Goal: Use online tool/utility: Use online tool/utility

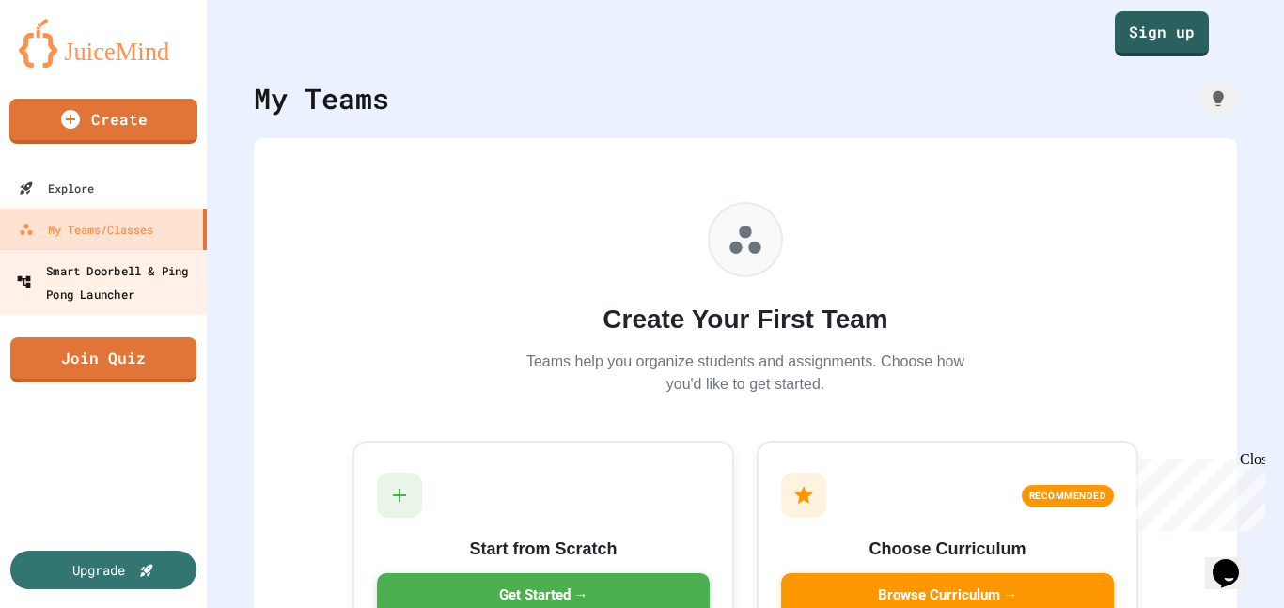
click at [150, 285] on div "Smart Doorbell & Ping Pong Launcher" at bounding box center [109, 281] width 186 height 46
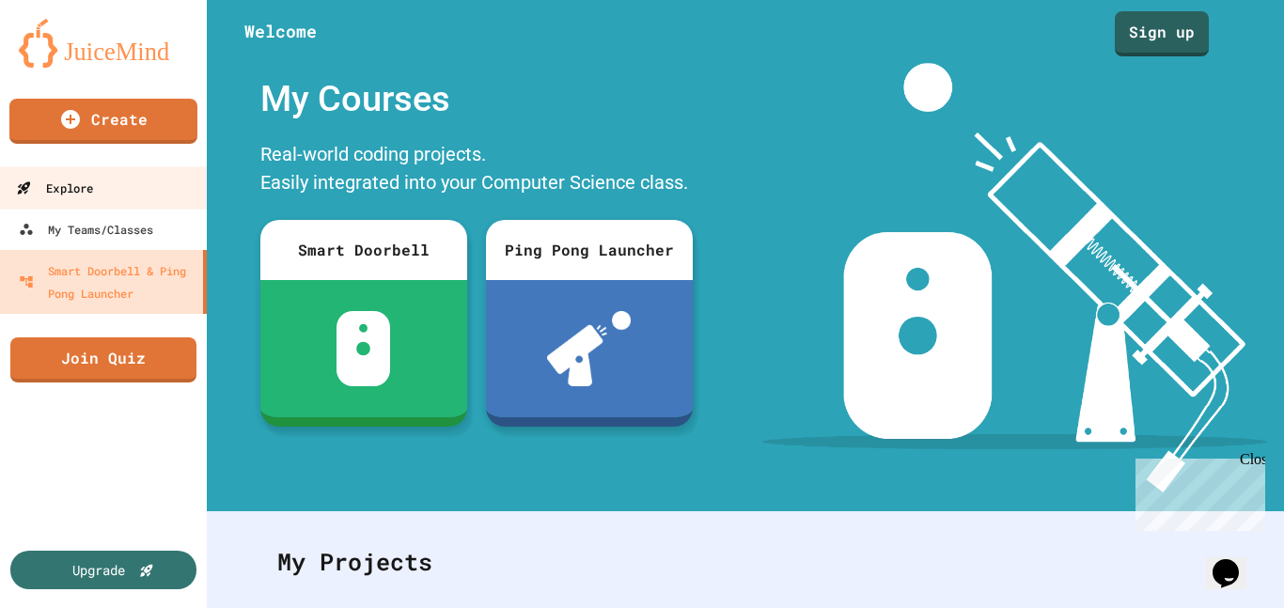
click at [140, 197] on link "Explore" at bounding box center [103, 187] width 213 height 42
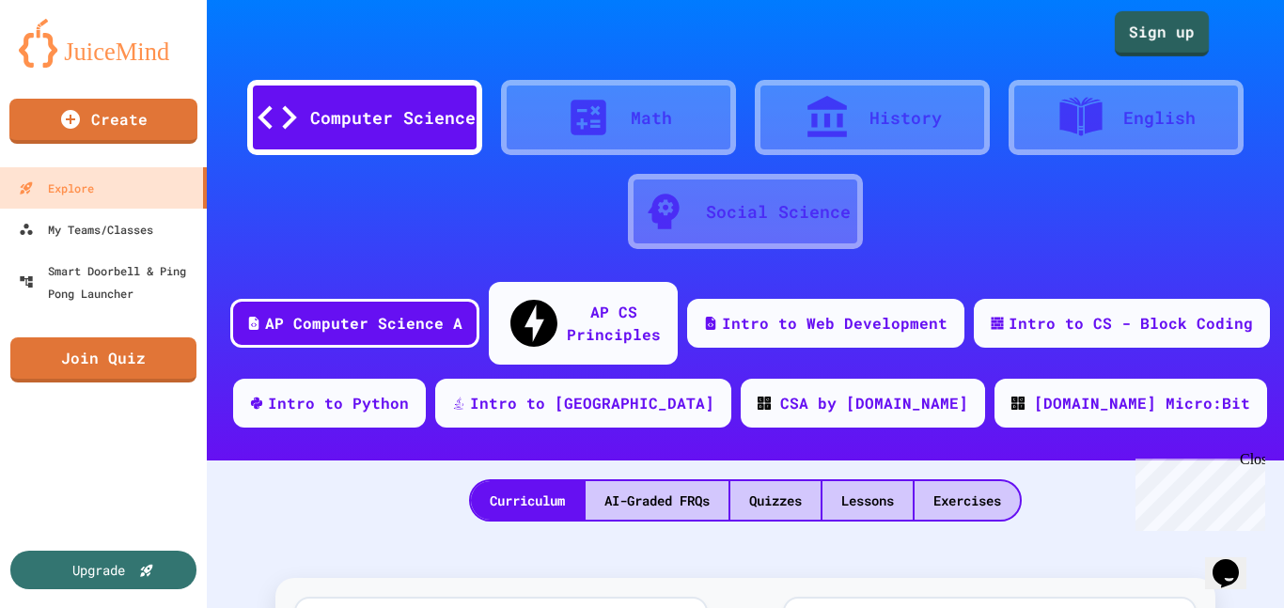
click at [1119, 38] on link "Sign up" at bounding box center [1161, 33] width 94 height 45
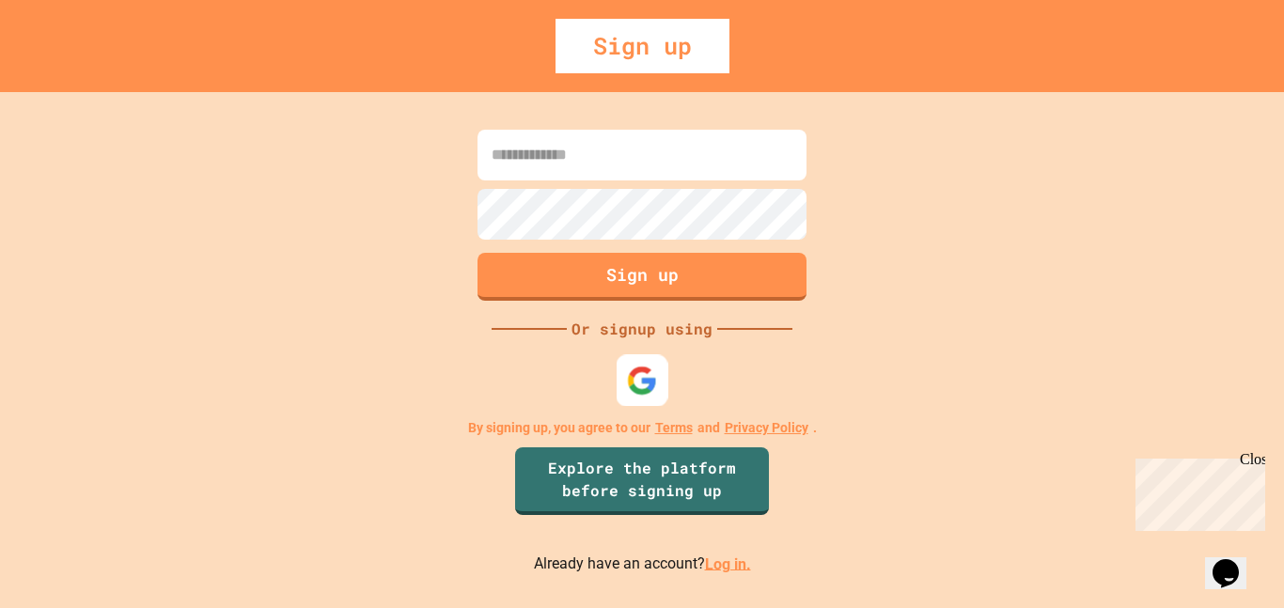
click at [648, 383] on img at bounding box center [642, 380] width 31 height 31
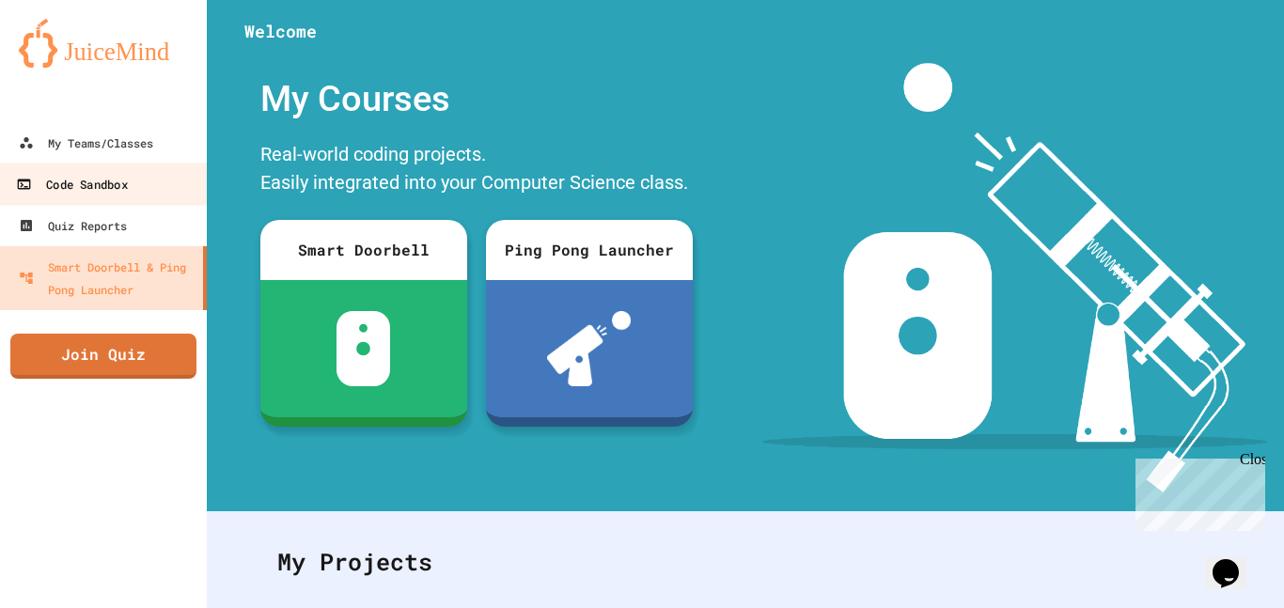
click at [109, 191] on div "Code Sandbox" at bounding box center [71, 184] width 111 height 23
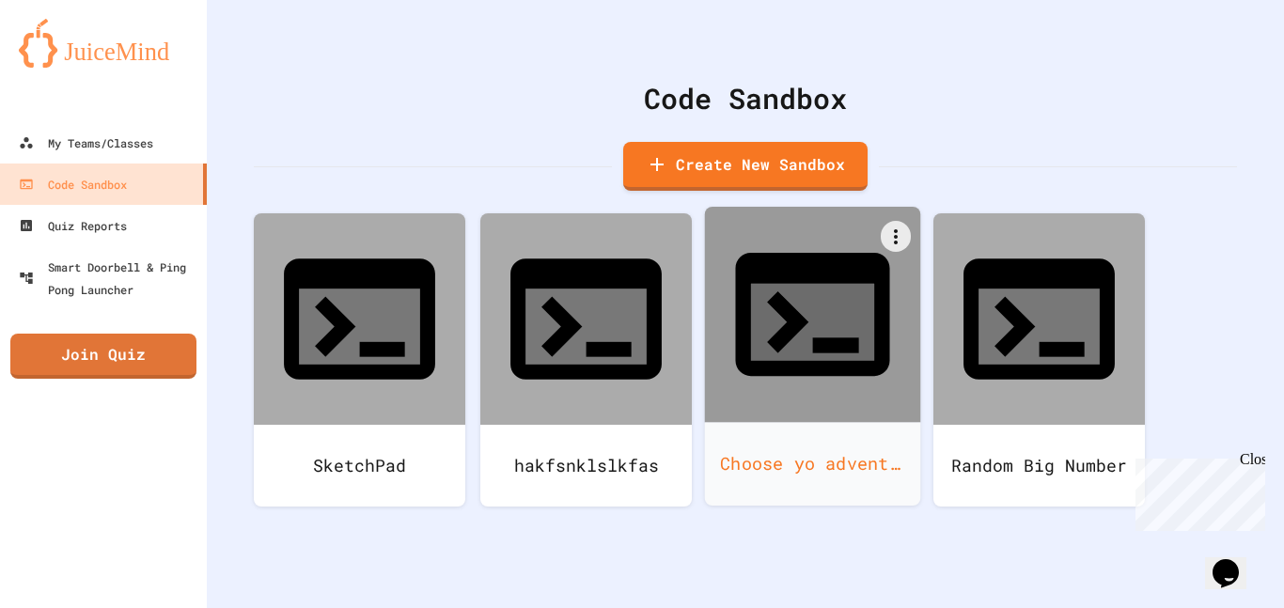
click at [843, 234] on icon at bounding box center [812, 314] width 185 height 185
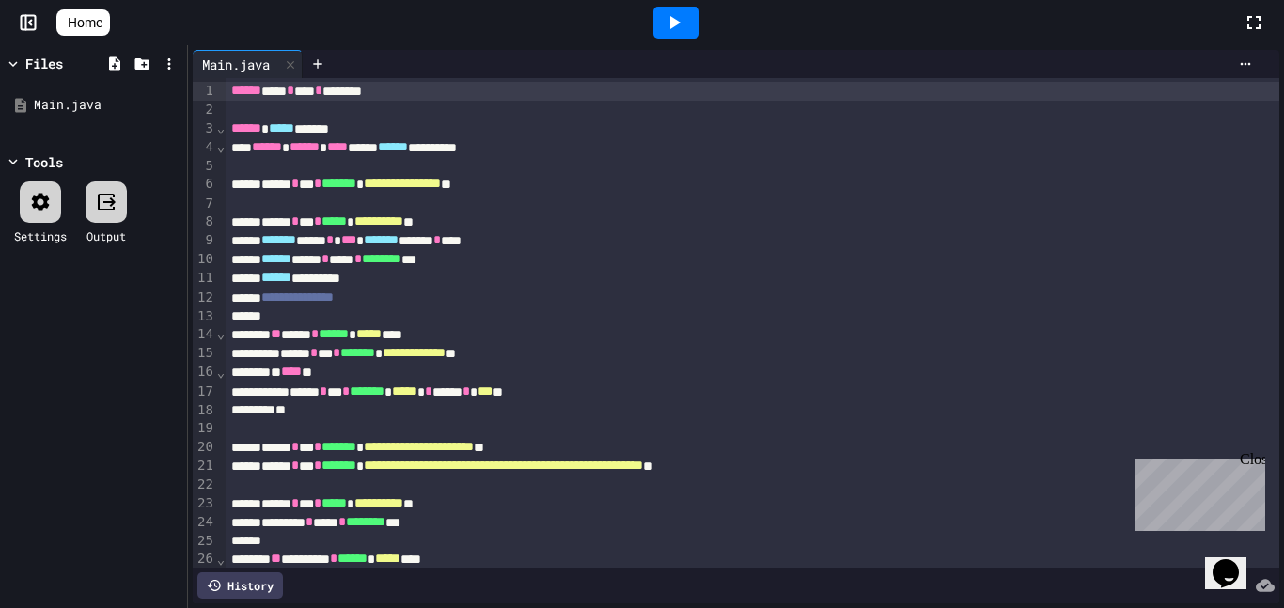
click at [688, 34] on div at bounding box center [676, 23] width 46 height 32
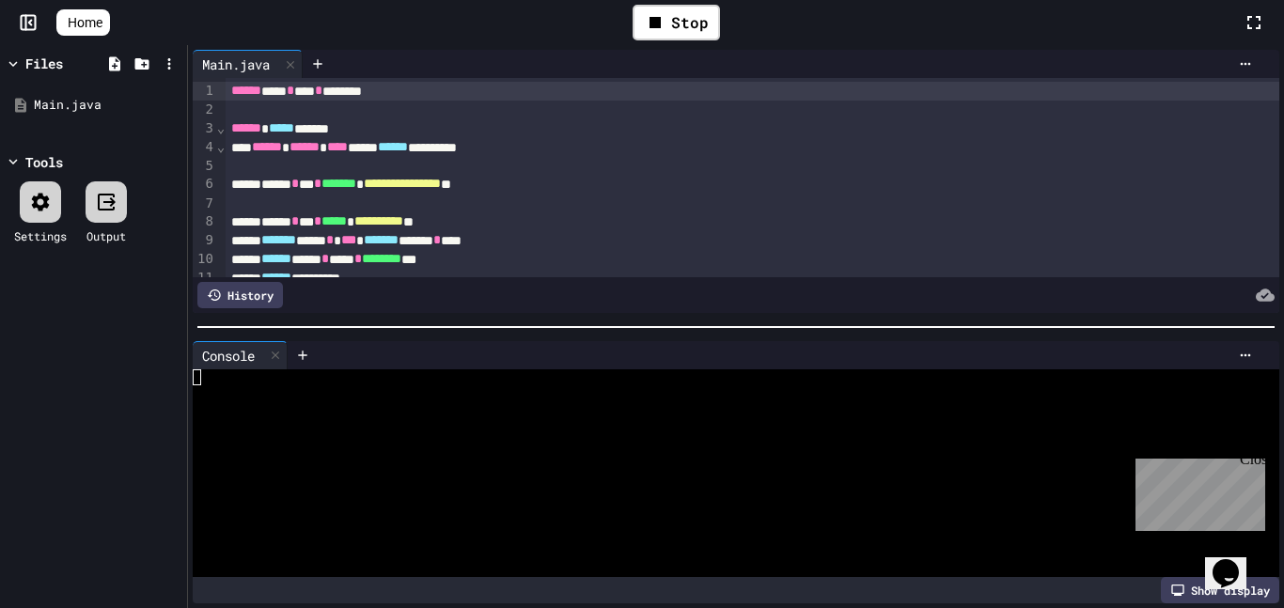
click at [601, 375] on div at bounding box center [726, 377] width 1066 height 16
click at [568, 388] on div "ANSWER:" at bounding box center [726, 393] width 1066 height 16
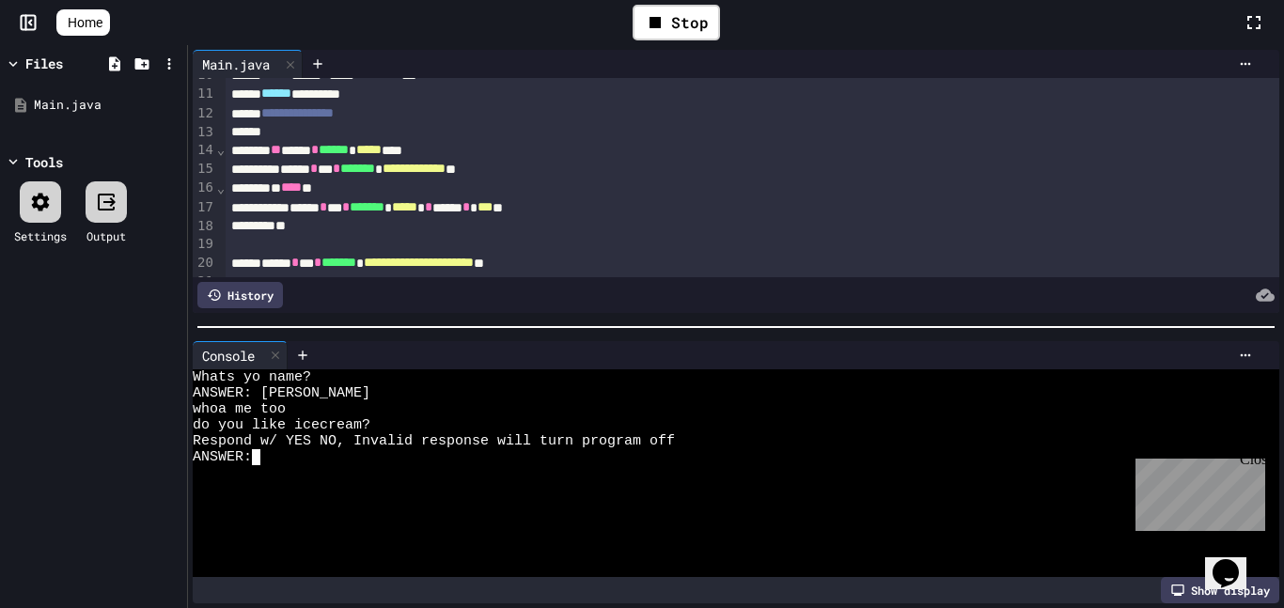
scroll to position [188, 0]
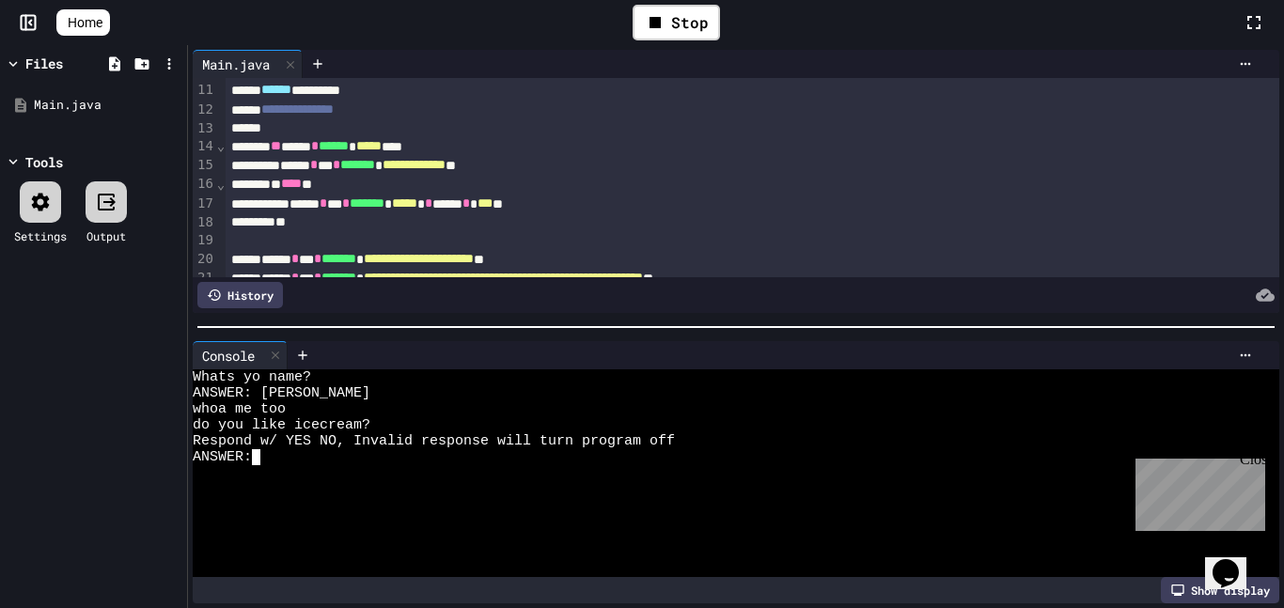
type textarea "***"
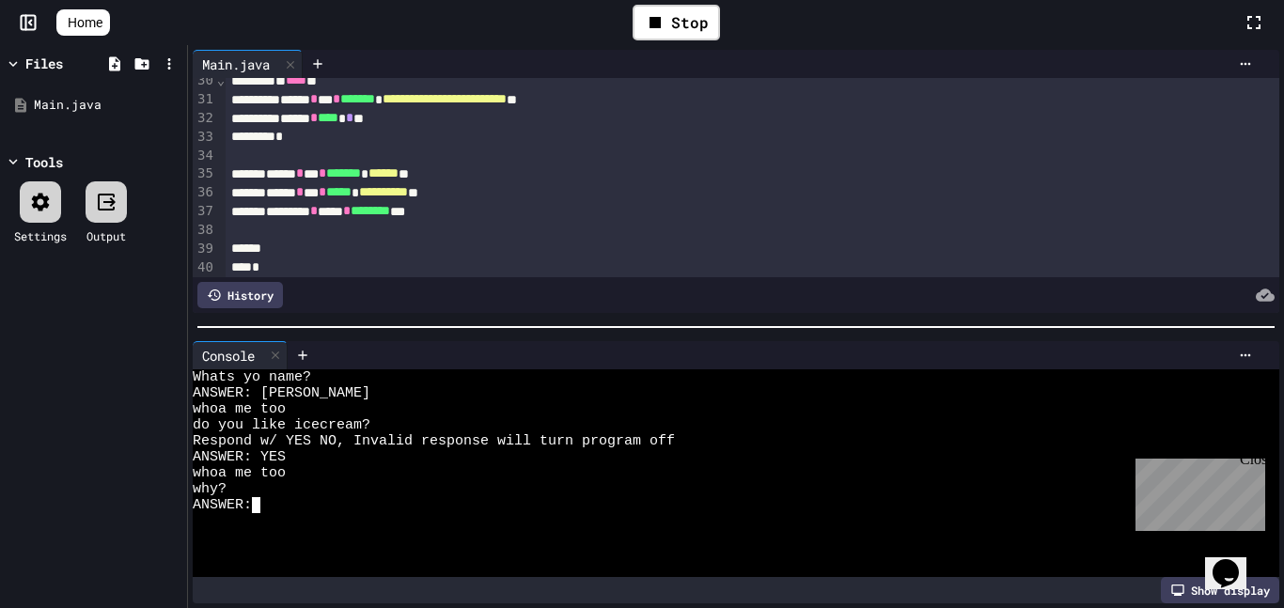
scroll to position [576, 0]
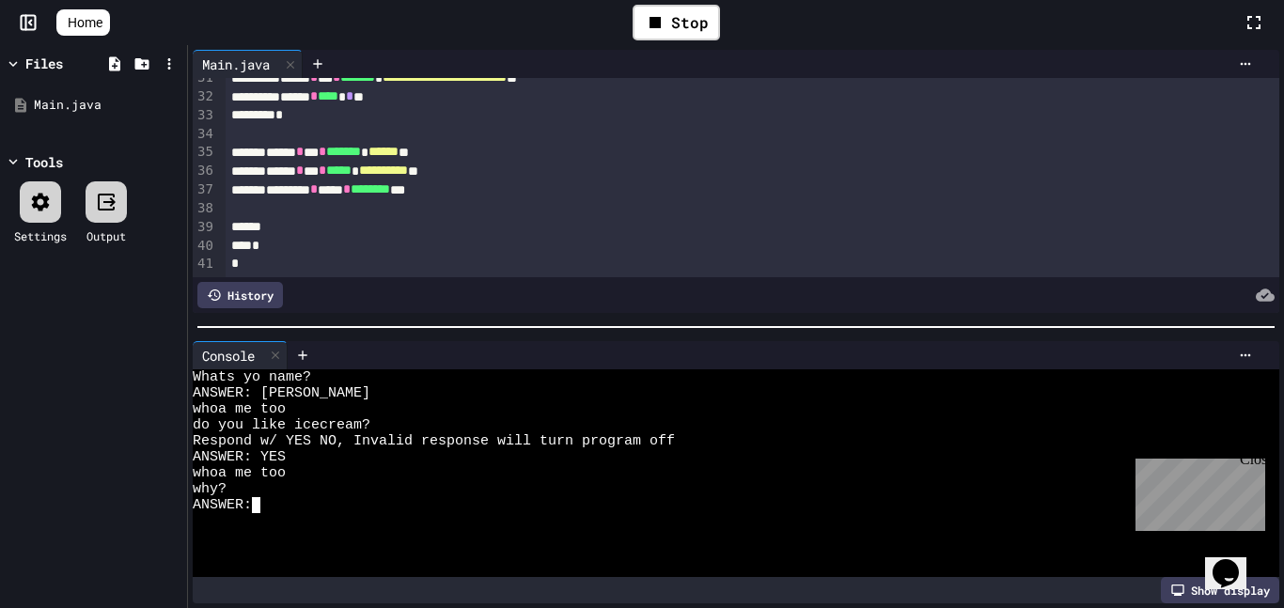
click at [1035, 102] on div "****** * **** * * **" at bounding box center [753, 96] width 1054 height 19
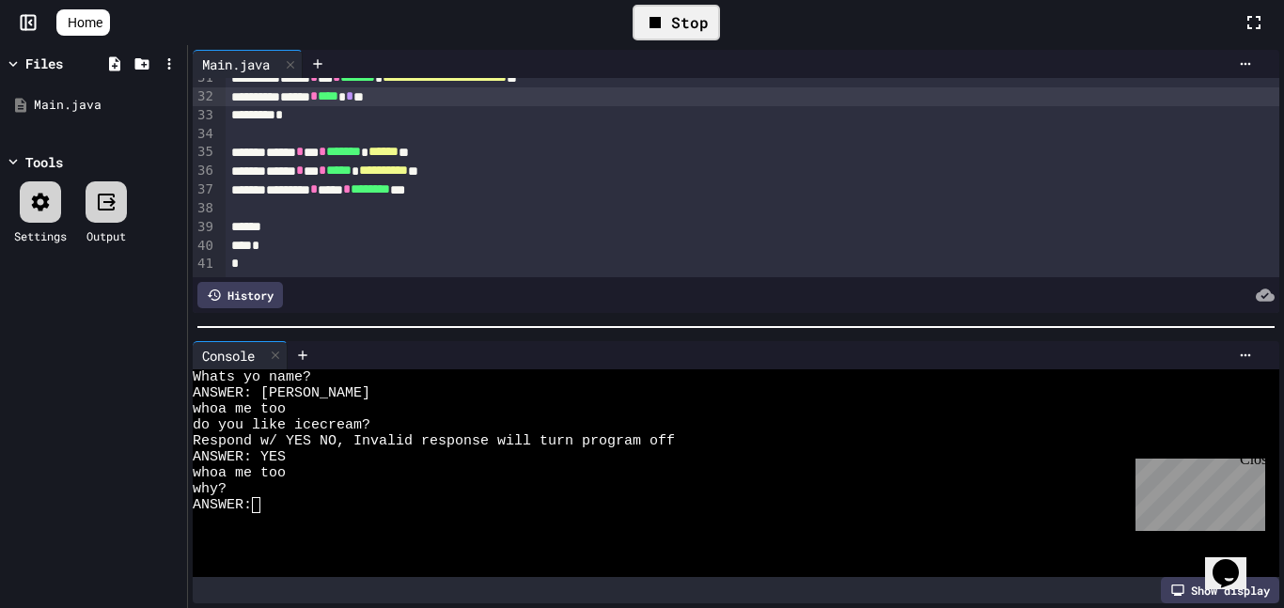
click at [682, 39] on div "Stop" at bounding box center [675, 23] width 87 height 36
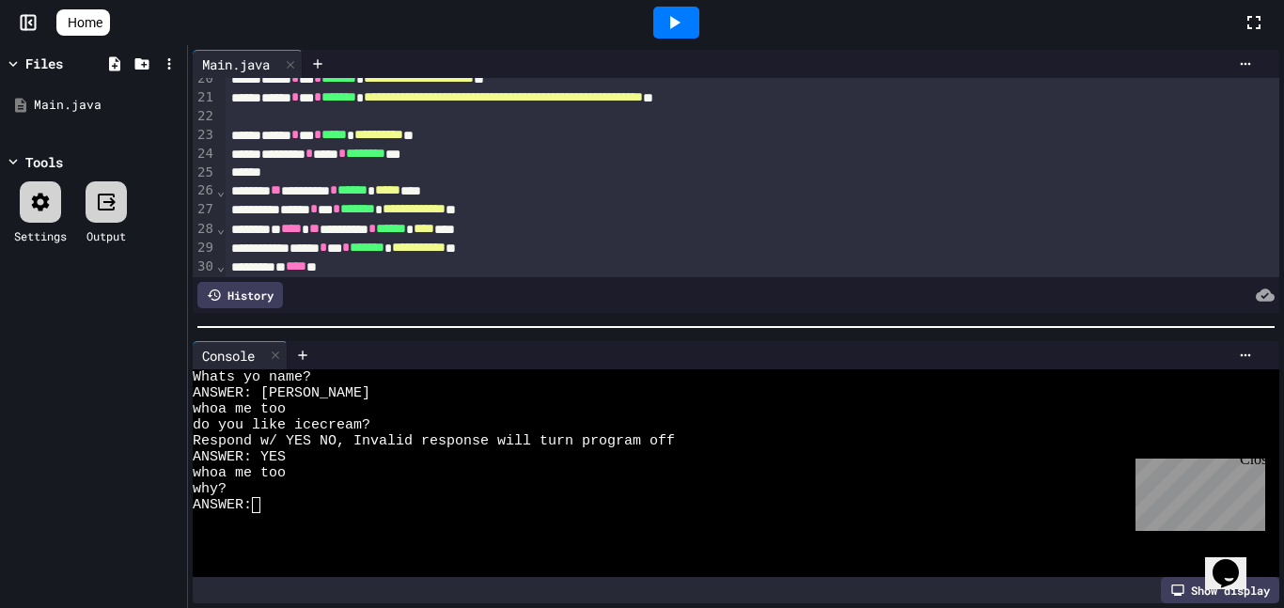
scroll to position [364, 0]
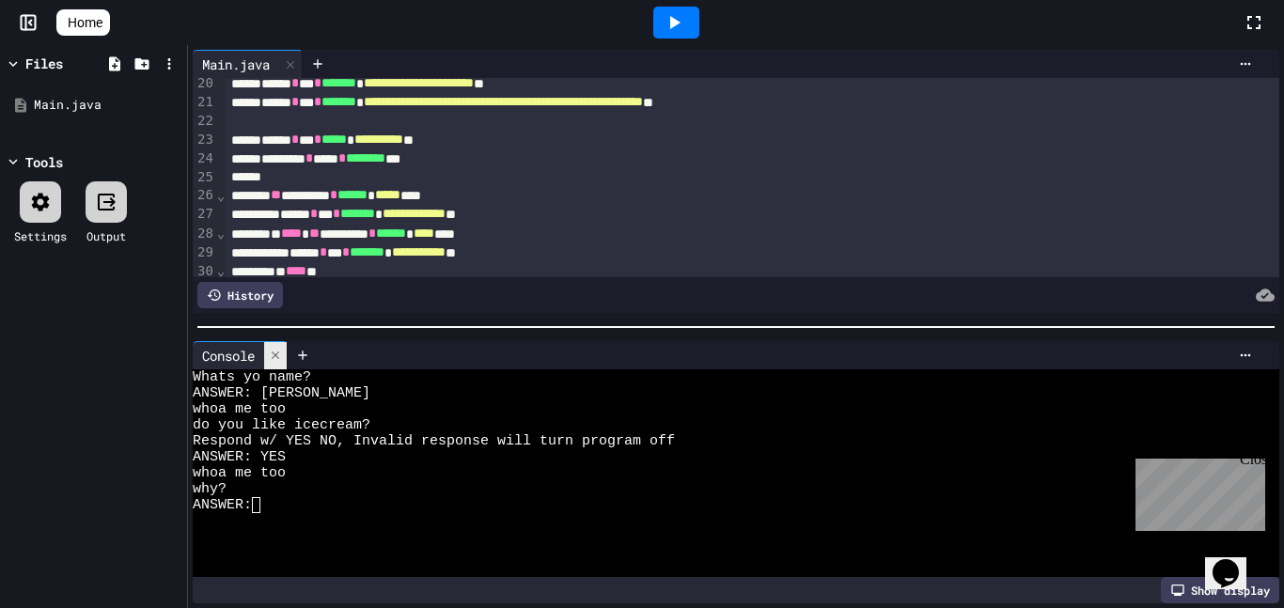
click at [279, 358] on icon at bounding box center [275, 355] width 13 height 13
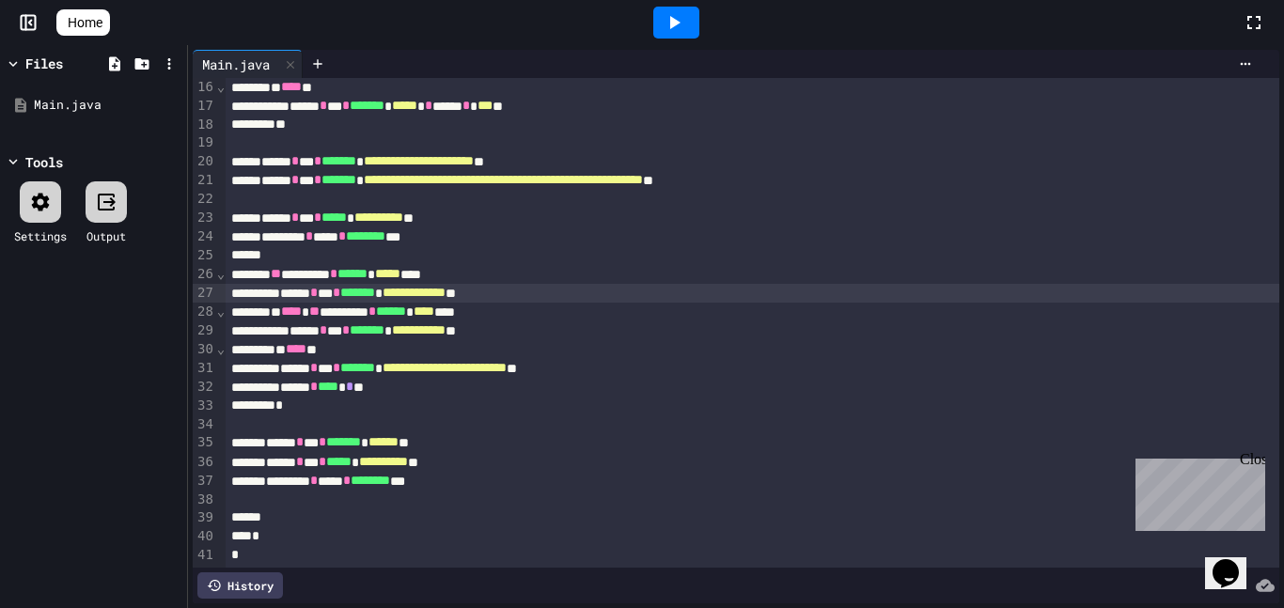
scroll to position [286, 0]
drag, startPoint x: 538, startPoint y: 295, endPoint x: 456, endPoint y: 294, distance: 82.7
click at [445, 294] on span "**********" at bounding box center [413, 292] width 63 height 13
click at [1253, 465] on div "Close" at bounding box center [1250, 462] width 23 height 23
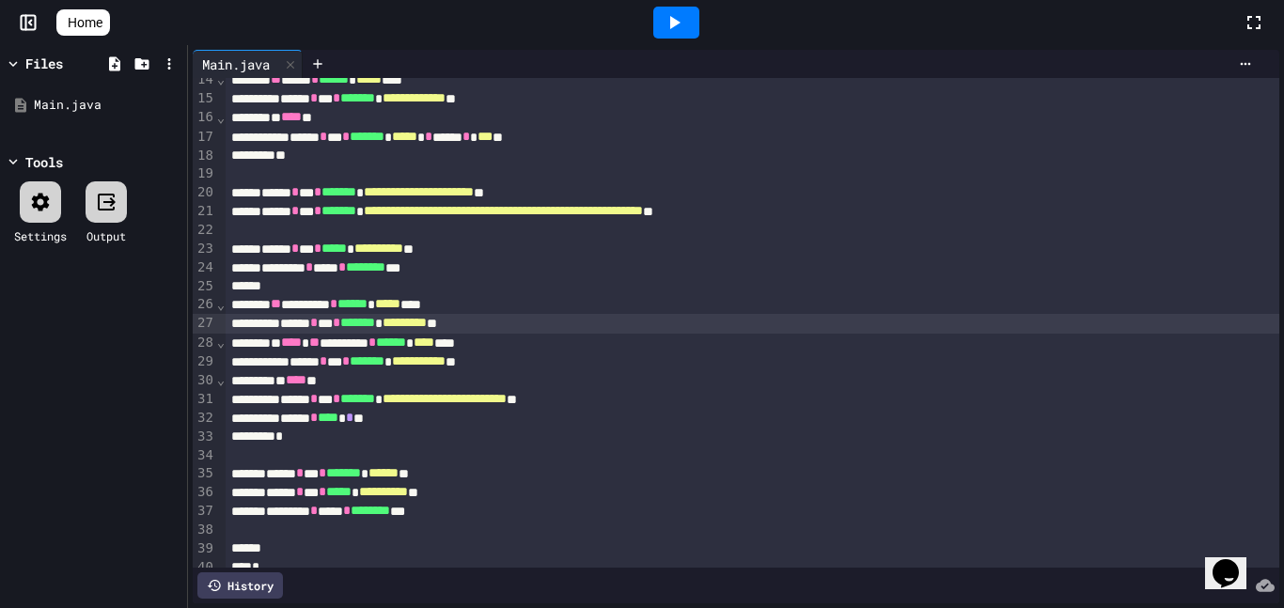
scroll to position [259, 0]
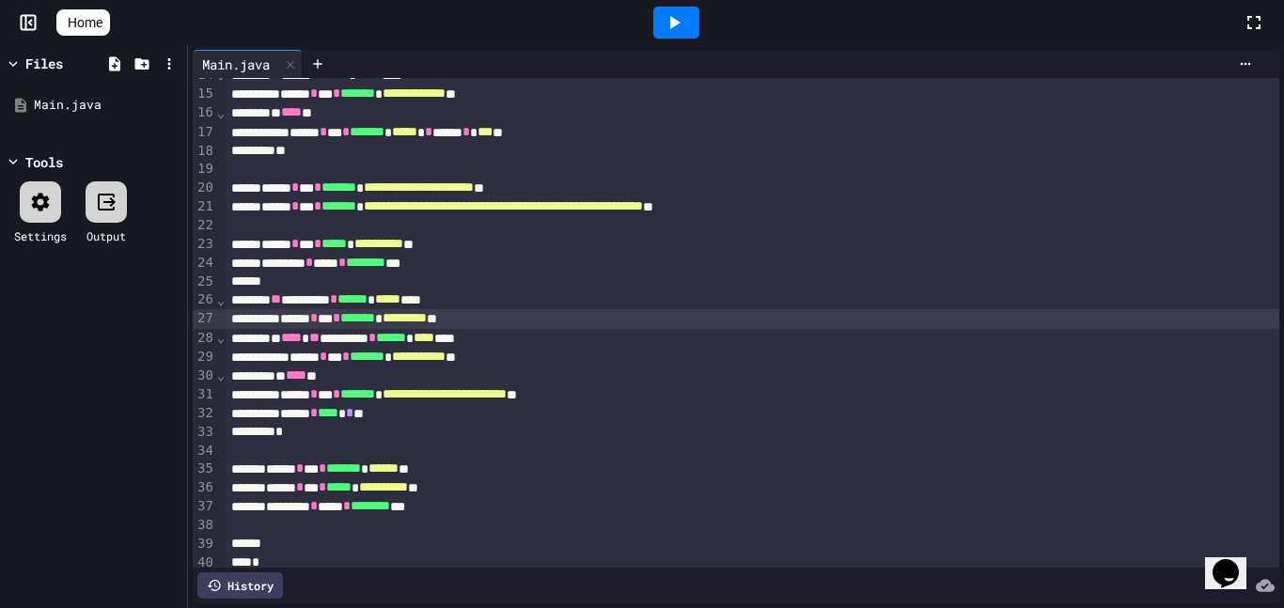
click at [126, 25] on div at bounding box center [676, 22] width 1132 height 51
click at [110, 24] on link "Home" at bounding box center [83, 22] width 54 height 26
